Goal: Use online tool/utility: Utilize a website feature to perform a specific function

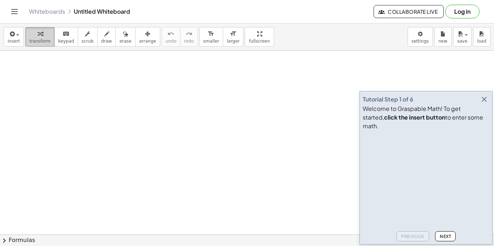
click at [38, 33] on icon "button" at bounding box center [40, 34] width 5 height 9
click at [12, 35] on icon "button" at bounding box center [11, 34] width 7 height 9
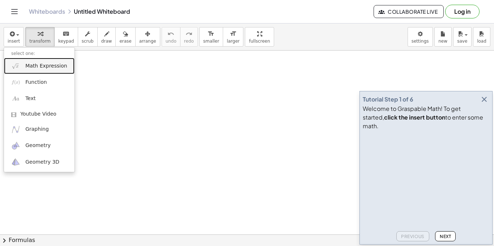
click at [31, 64] on span "Math Expression" at bounding box center [46, 66] width 42 height 7
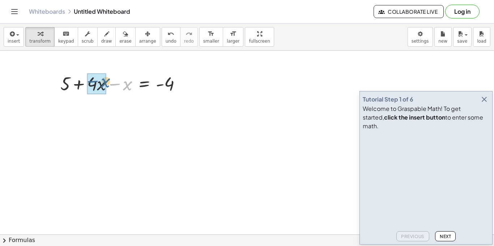
drag, startPoint x: 126, startPoint y: 87, endPoint x: 104, endPoint y: 85, distance: 22.2
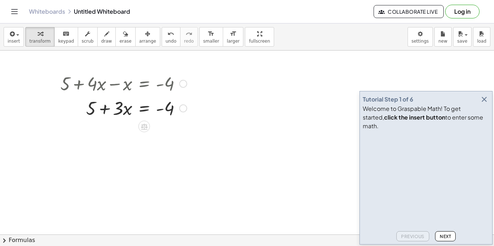
click at [144, 107] on div at bounding box center [124, 108] width 134 height 25
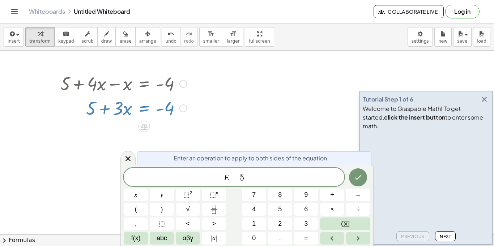
scroll to position [6, 0]
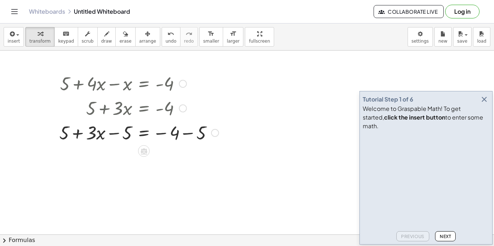
click at [190, 134] on div at bounding box center [139, 132] width 167 height 25
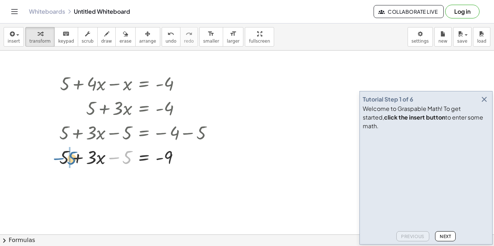
drag, startPoint x: 121, startPoint y: 157, endPoint x: 66, endPoint y: 158, distance: 55.0
click at [66, 158] on div at bounding box center [139, 157] width 167 height 25
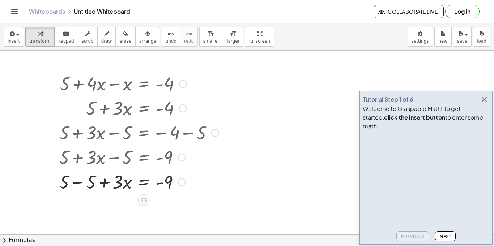
click at [79, 184] on div at bounding box center [139, 181] width 167 height 25
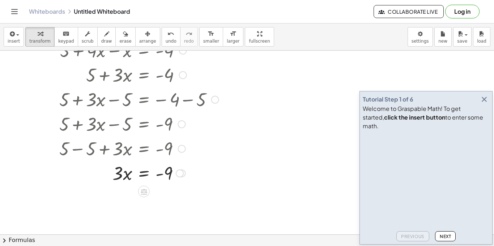
scroll to position [35, 0]
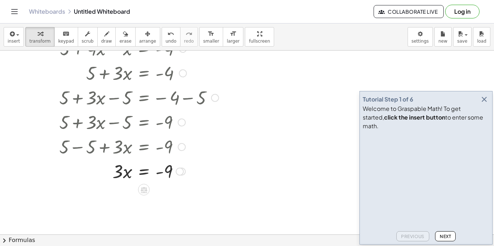
click at [147, 172] on div at bounding box center [139, 171] width 167 height 25
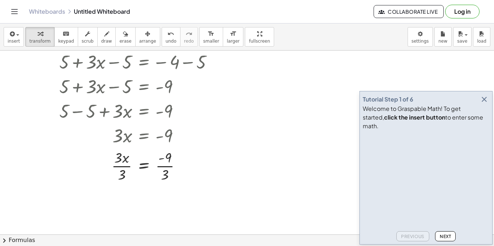
scroll to position [70, 0]
click at [163, 169] on div at bounding box center [139, 167] width 167 height 36
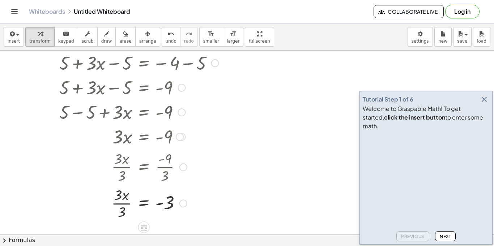
click at [125, 202] on div at bounding box center [139, 203] width 167 height 36
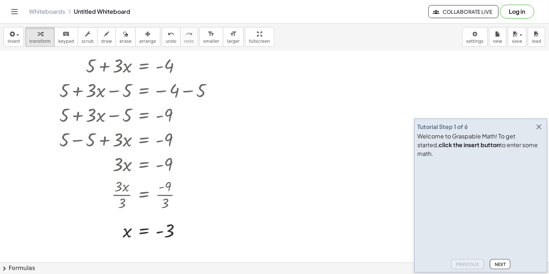
scroll to position [43, 0]
click at [18, 38] on button "insert" at bounding box center [14, 37] width 20 height 20
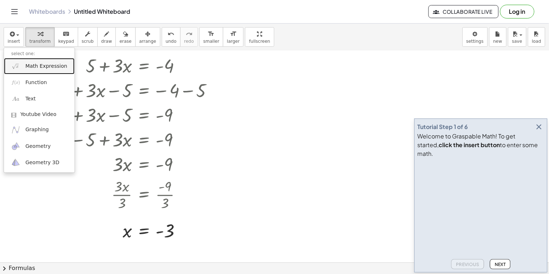
click at [46, 64] on span "Math Expression" at bounding box center [46, 66] width 42 height 7
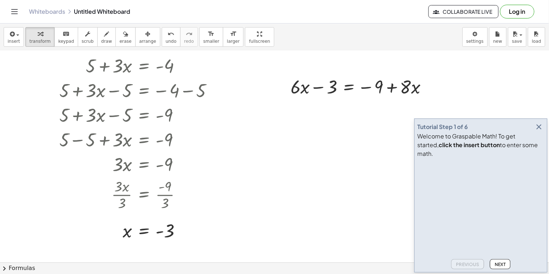
drag, startPoint x: 353, startPoint y: 153, endPoint x: 338, endPoint y: 151, distance: 15.4
click at [338, 151] on div at bounding box center [274, 219] width 549 height 423
click at [494, 131] on icon "button" at bounding box center [539, 126] width 9 height 9
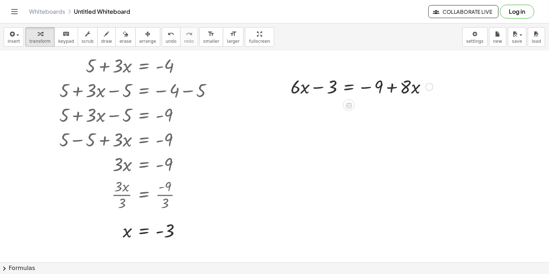
click at [346, 87] on div at bounding box center [362, 86] width 150 height 25
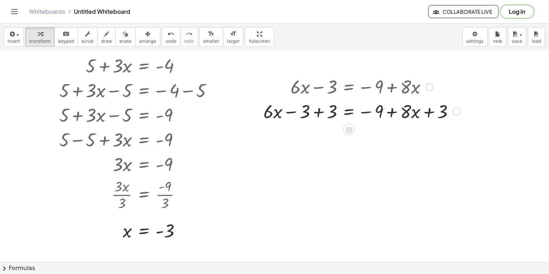
click at [320, 113] on div at bounding box center [362, 110] width 204 height 25
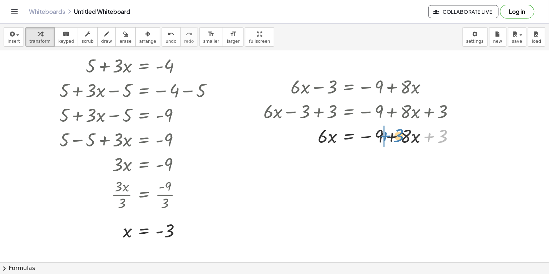
drag, startPoint x: 437, startPoint y: 140, endPoint x: 394, endPoint y: 140, distance: 43.8
click at [394, 140] on div at bounding box center [362, 135] width 204 height 25
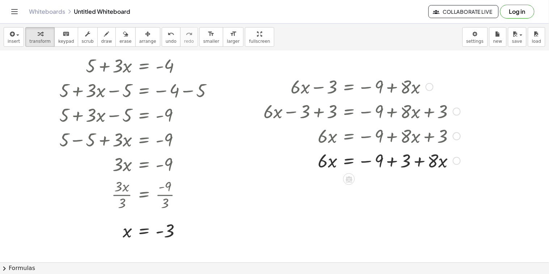
click at [390, 163] on div at bounding box center [362, 160] width 204 height 25
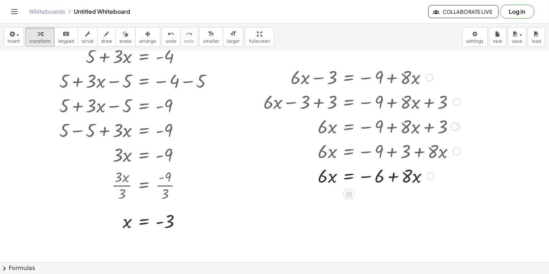
scroll to position [53, 0]
click at [347, 177] on div at bounding box center [362, 174] width 204 height 25
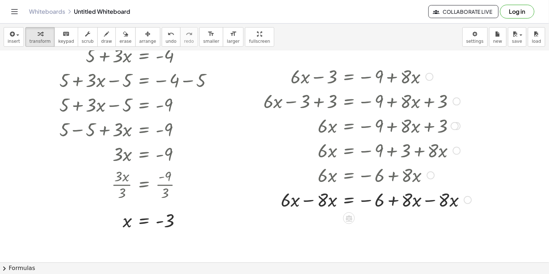
click at [311, 201] on div at bounding box center [367, 199] width 215 height 25
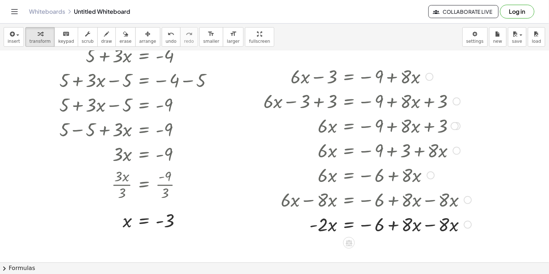
click at [431, 225] on div at bounding box center [367, 223] width 215 height 25
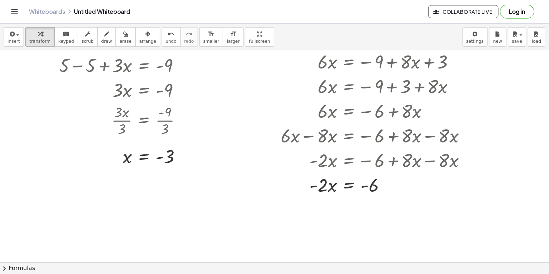
scroll to position [116, 0]
click at [348, 187] on div at bounding box center [367, 185] width 215 height 25
click at [331, 214] on div at bounding box center [367, 215] width 215 height 36
click at [326, 216] on div at bounding box center [367, 215] width 215 height 36
click at [370, 220] on div at bounding box center [367, 215] width 215 height 36
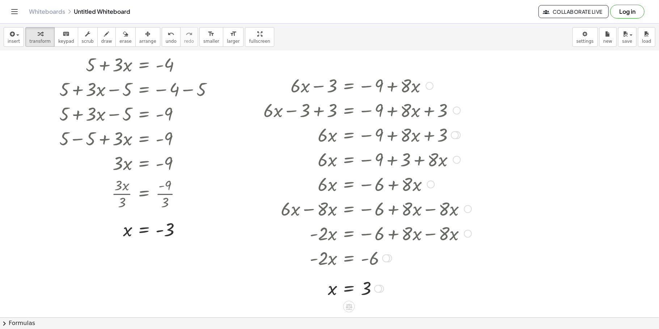
scroll to position [42, 0]
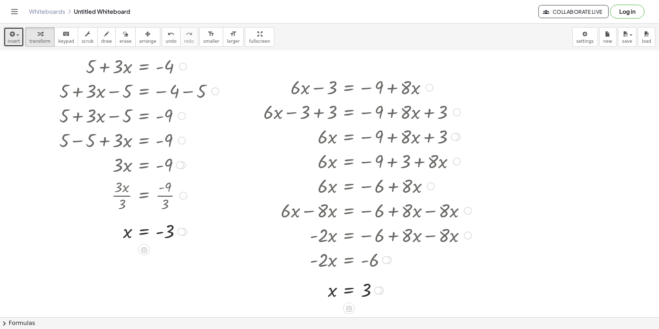
click at [20, 39] on button "insert" at bounding box center [14, 37] width 20 height 20
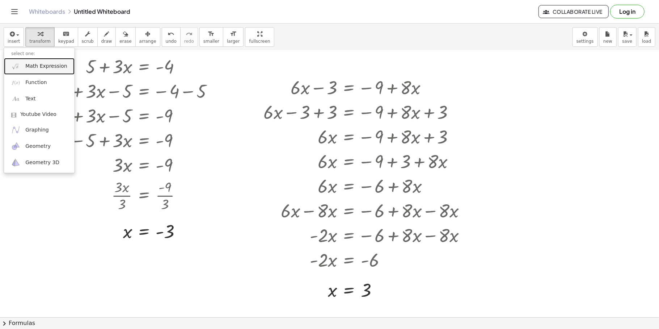
click at [34, 69] on span "Math Expression" at bounding box center [46, 66] width 42 height 7
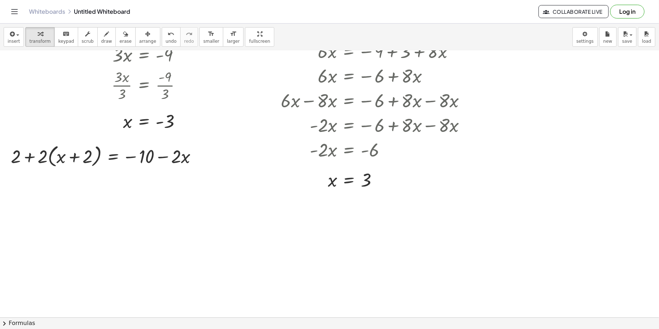
scroll to position [149, 0]
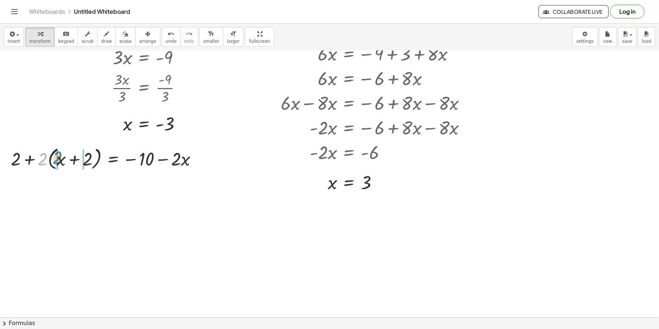
drag, startPoint x: 44, startPoint y: 157, endPoint x: 59, endPoint y: 156, distance: 14.9
click at [59, 156] on div at bounding box center [106, 157] width 199 height 27
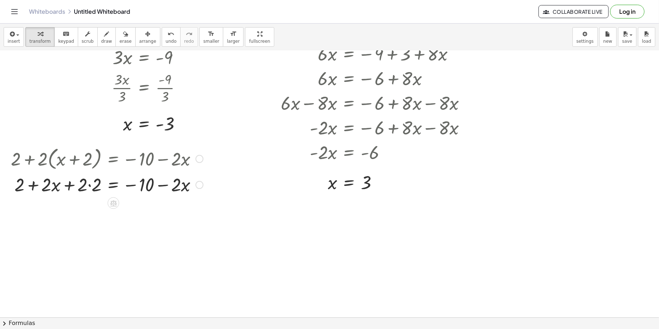
click at [89, 186] on div at bounding box center [106, 184] width 199 height 25
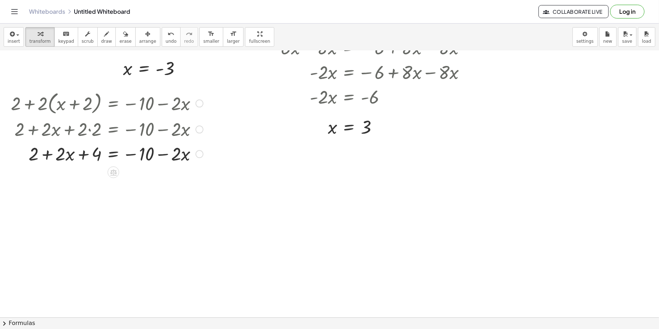
scroll to position [203, 0]
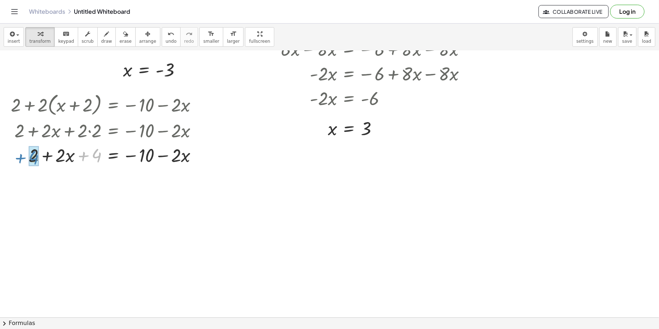
drag, startPoint x: 97, startPoint y: 156, endPoint x: 34, endPoint y: 158, distance: 62.6
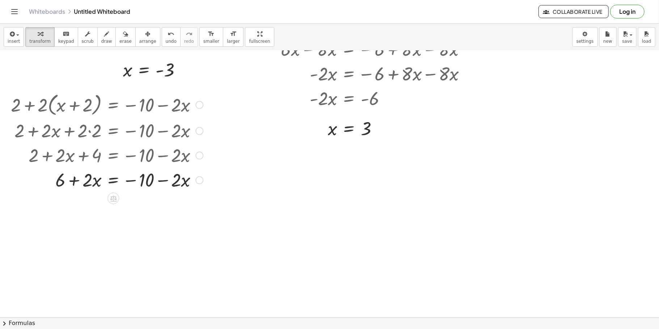
click at [110, 185] on div at bounding box center [106, 179] width 199 height 25
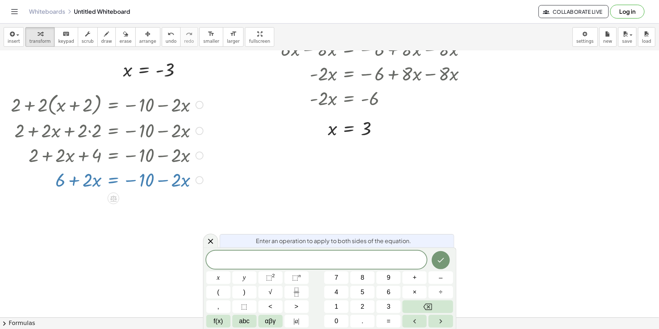
click at [90, 167] on div at bounding box center [106, 179] width 199 height 25
click at [210, 244] on icon at bounding box center [210, 241] width 9 height 9
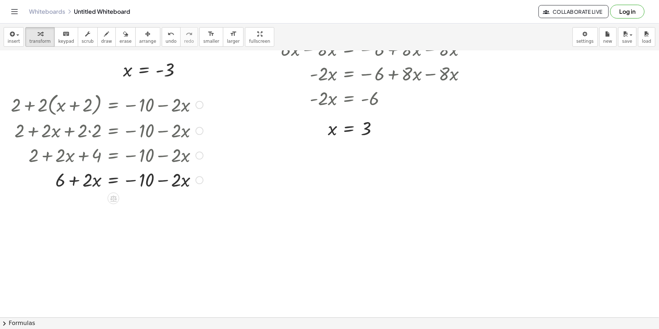
click at [114, 183] on div at bounding box center [106, 179] width 199 height 25
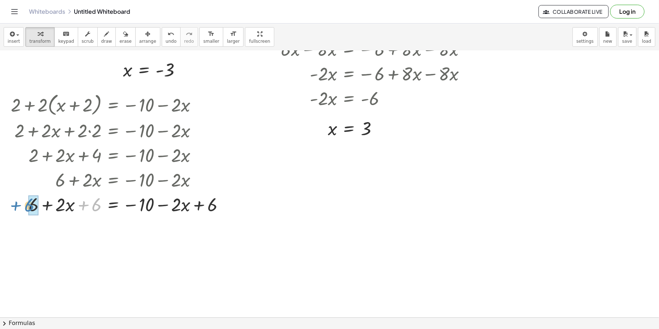
drag, startPoint x: 94, startPoint y: 207, endPoint x: 30, endPoint y: 207, distance: 64.0
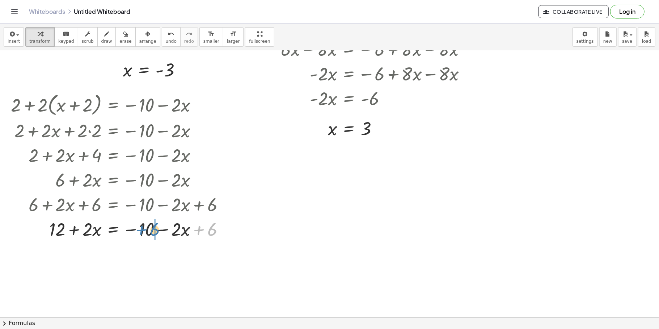
drag, startPoint x: 216, startPoint y: 229, endPoint x: 152, endPoint y: 228, distance: 63.3
click at [166, 39] on span "undo" at bounding box center [171, 41] width 11 height 5
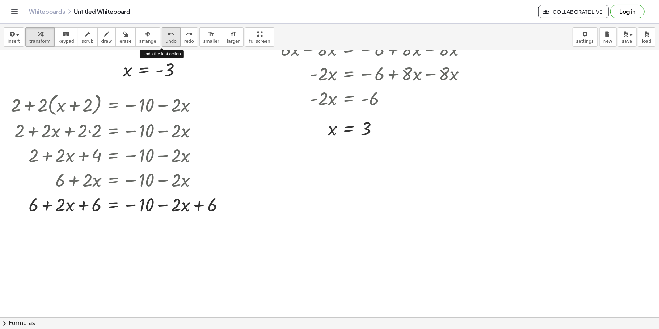
click at [166, 39] on span "undo" at bounding box center [171, 41] width 11 height 5
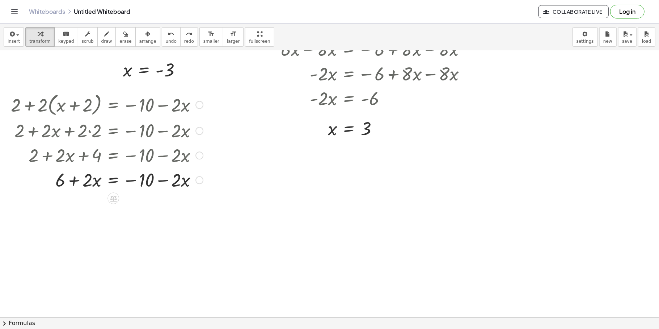
click at [114, 185] on div at bounding box center [106, 179] width 199 height 25
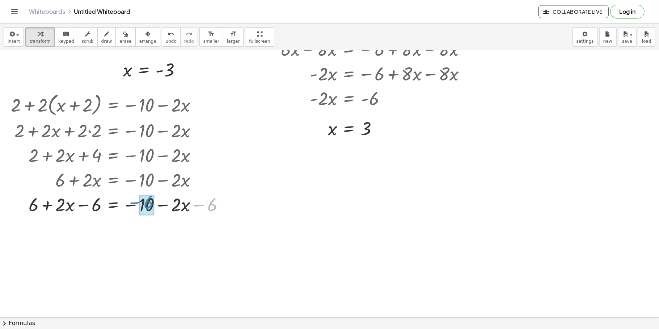
drag, startPoint x: 207, startPoint y: 206, endPoint x: 143, endPoint y: 203, distance: 63.7
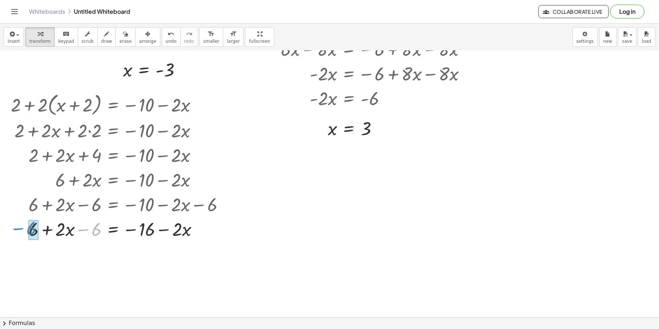
drag, startPoint x: 89, startPoint y: 227, endPoint x: 24, endPoint y: 226, distance: 65.1
click at [24, 226] on div at bounding box center [120, 228] width 227 height 25
click at [115, 229] on div at bounding box center [120, 228] width 227 height 25
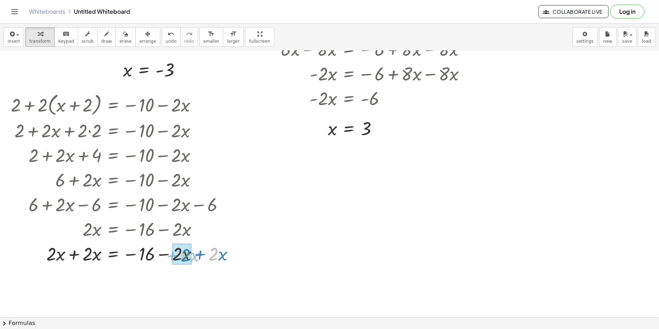
drag, startPoint x: 213, startPoint y: 254, endPoint x: 185, endPoint y: 254, distance: 29.0
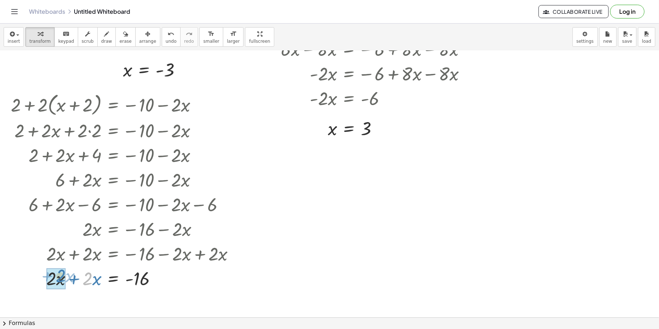
drag, startPoint x: 89, startPoint y: 282, endPoint x: 62, endPoint y: 279, distance: 27.6
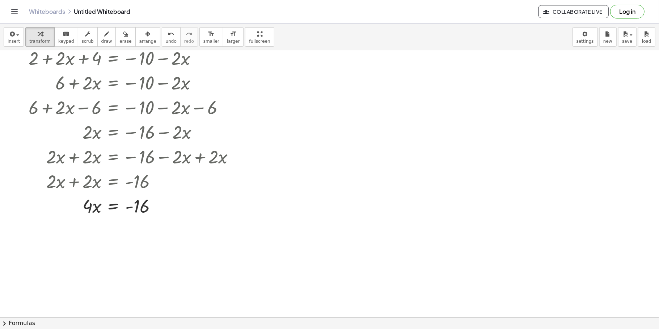
scroll to position [297, 0]
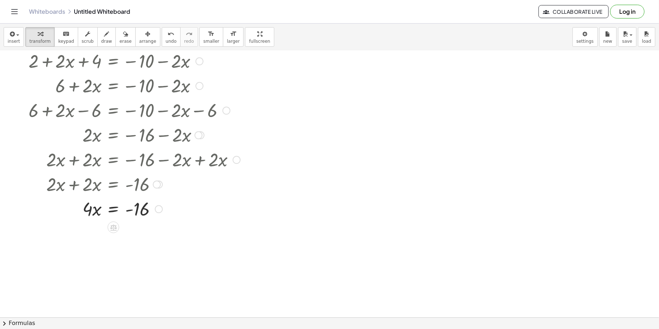
click at [115, 209] on div at bounding box center [125, 208] width 237 height 25
click at [136, 241] on div at bounding box center [125, 239] width 237 height 36
click at [89, 246] on div at bounding box center [125, 275] width 237 height 36
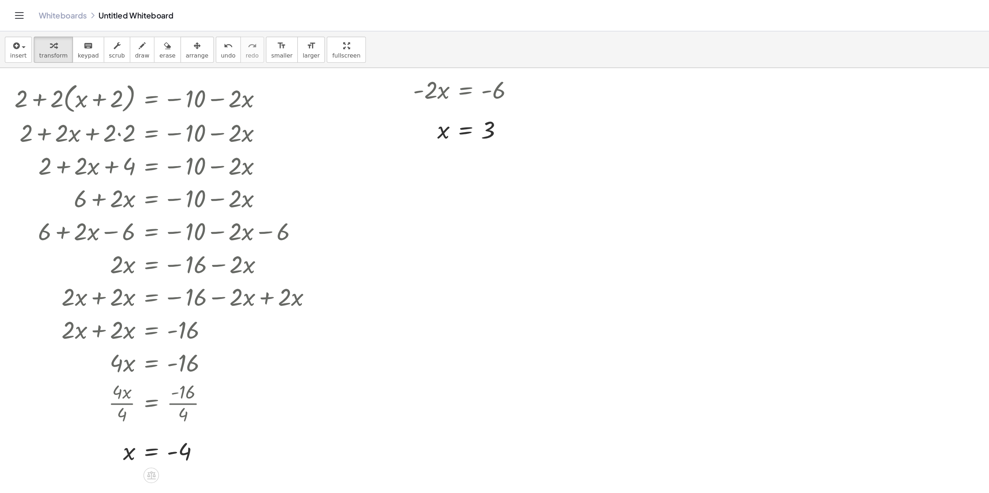
scroll to position [235, 0]
